Goal: Transaction & Acquisition: Purchase product/service

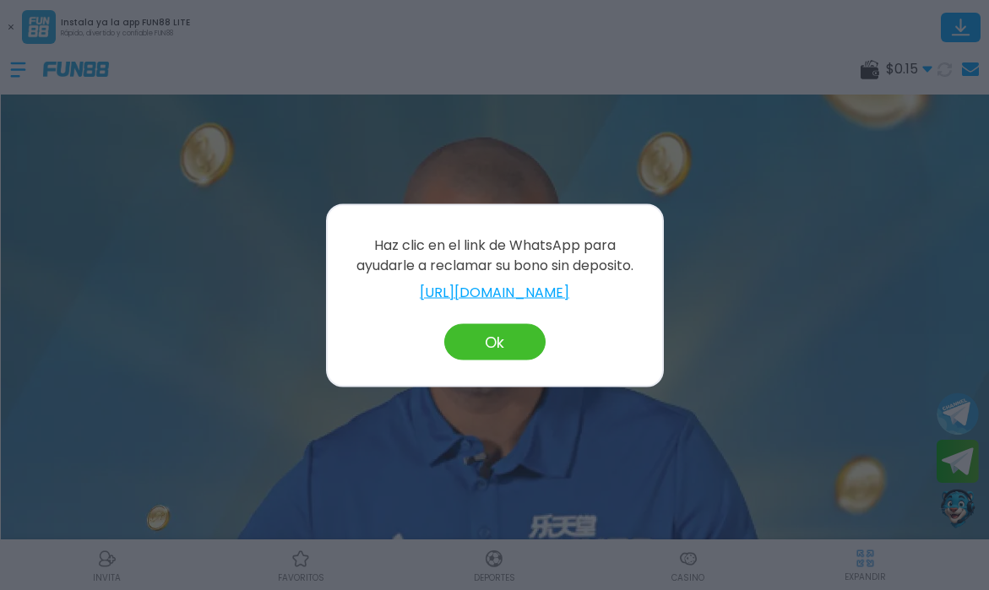
click at [480, 344] on button "Ok" at bounding box center [494, 341] width 101 height 36
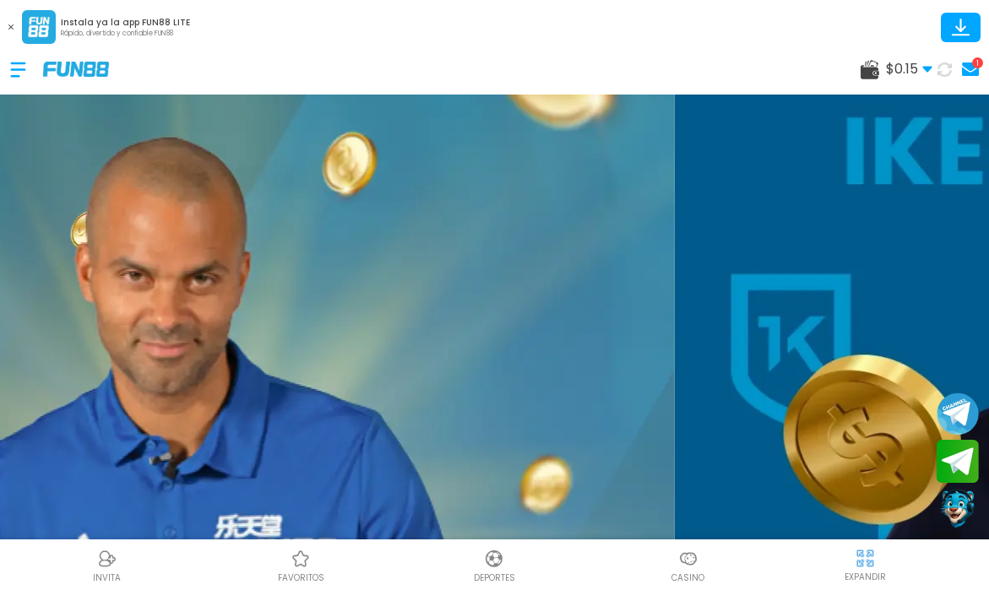
click at [24, 70] on div at bounding box center [26, 70] width 33 height 50
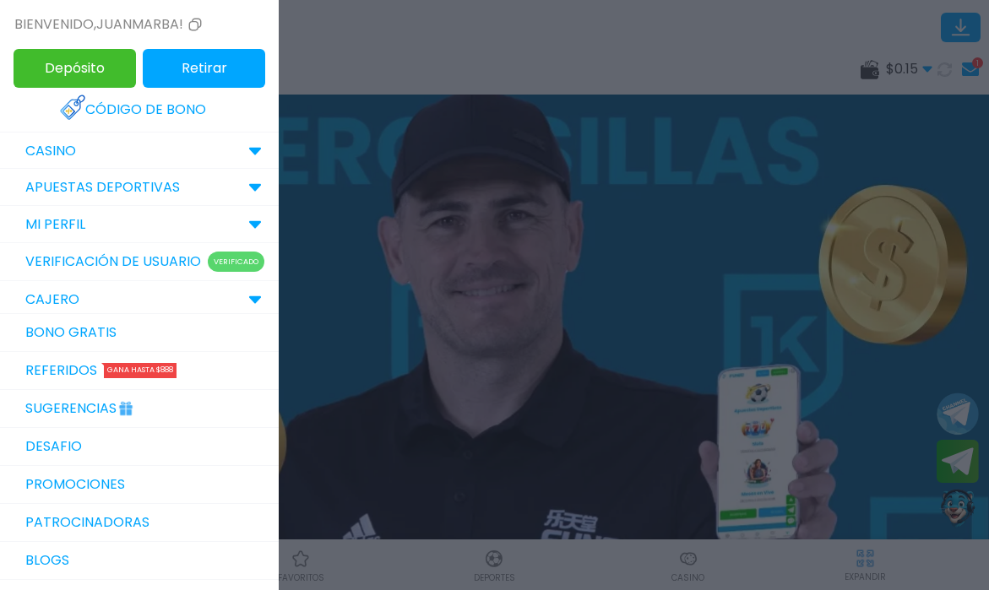
click at [629, 46] on div at bounding box center [494, 295] width 989 height 590
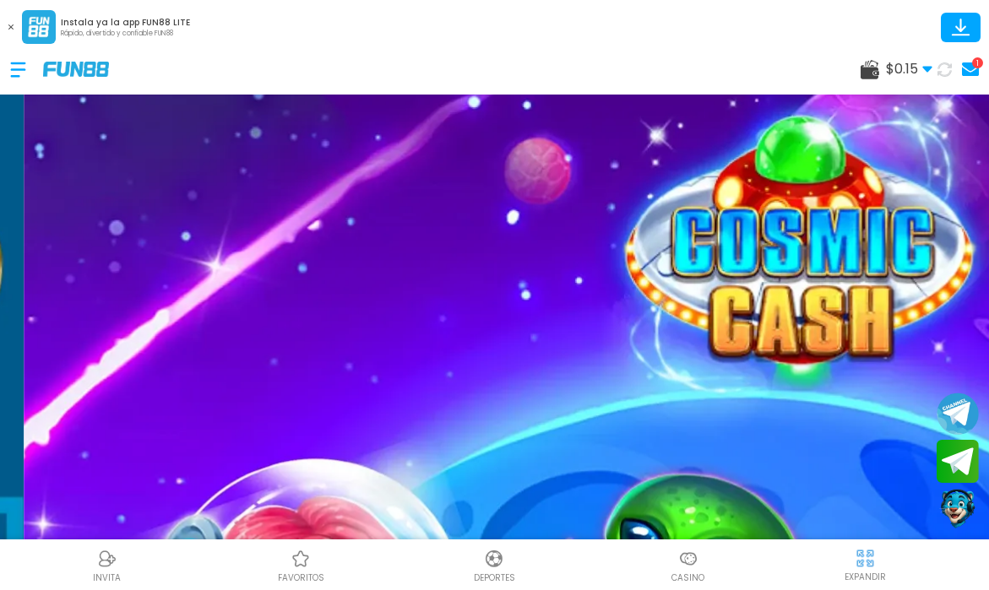
click at [872, 68] on use at bounding box center [869, 69] width 19 height 19
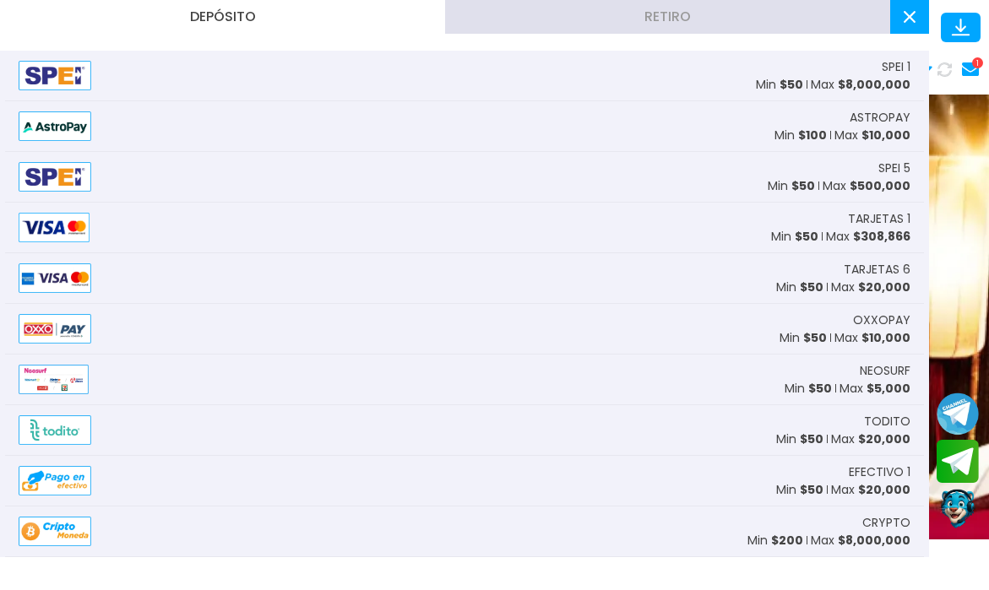
click at [190, 219] on div "TARJETAS 1 Min $ 50 Max $ 308,866" at bounding box center [464, 228] width 919 height 51
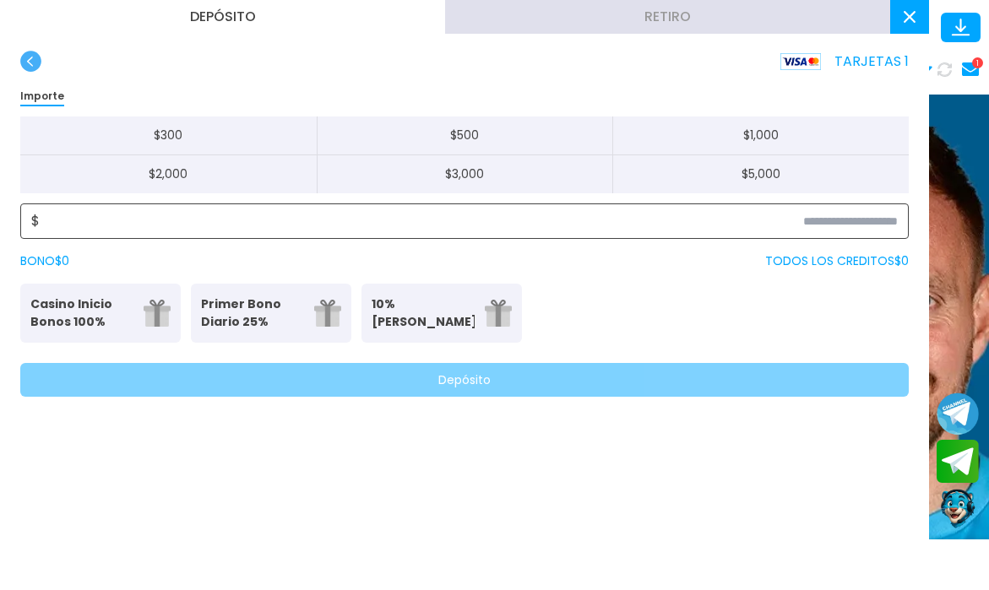
click at [168, 225] on input at bounding box center [469, 221] width 858 height 20
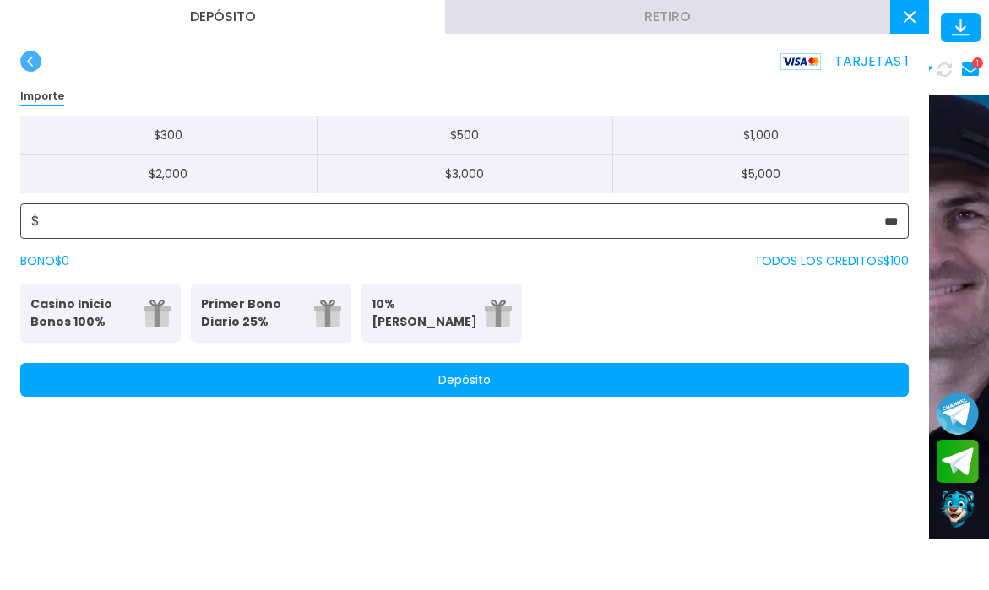
type input "***"
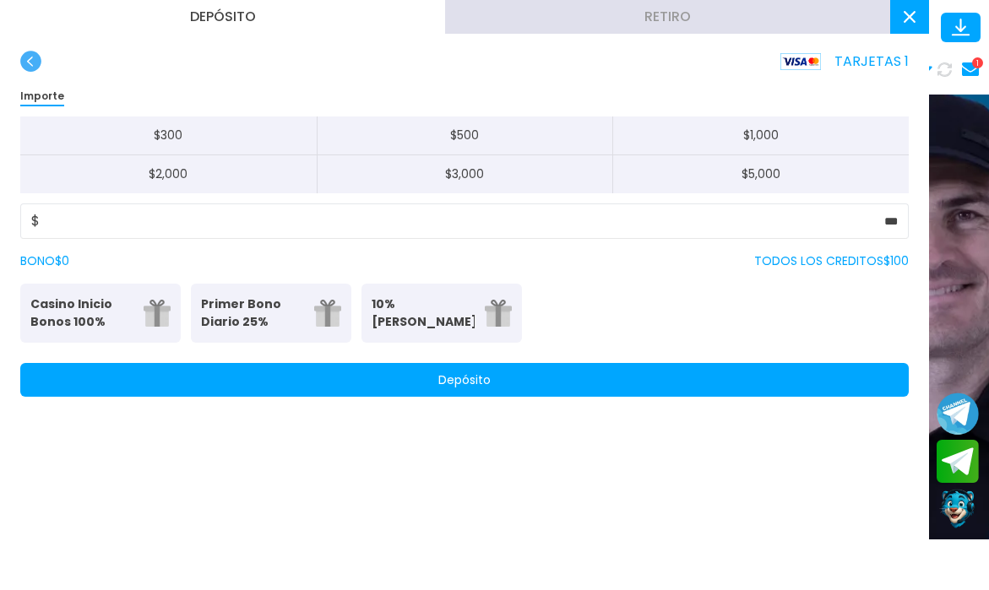
click at [316, 377] on button "Depósito" at bounding box center [464, 380] width 888 height 34
